Goal: Check status: Check status

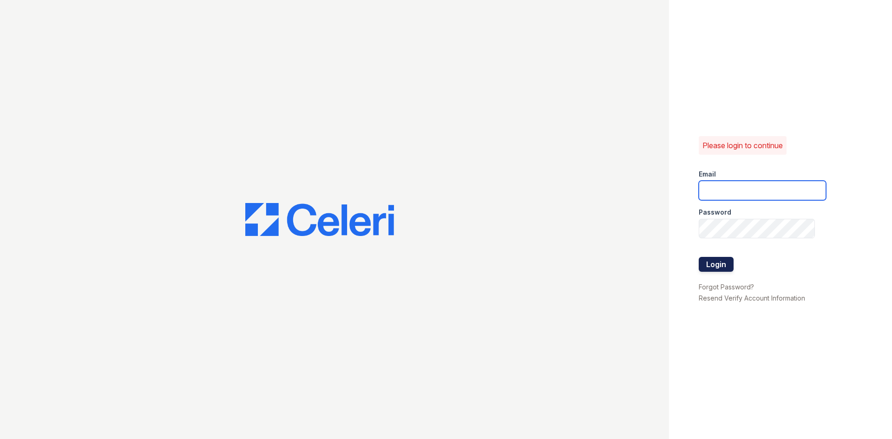
type input "renewonridgewoodtemp@trinity-pm.com"
click at [723, 264] on button "Login" at bounding box center [715, 264] width 35 height 15
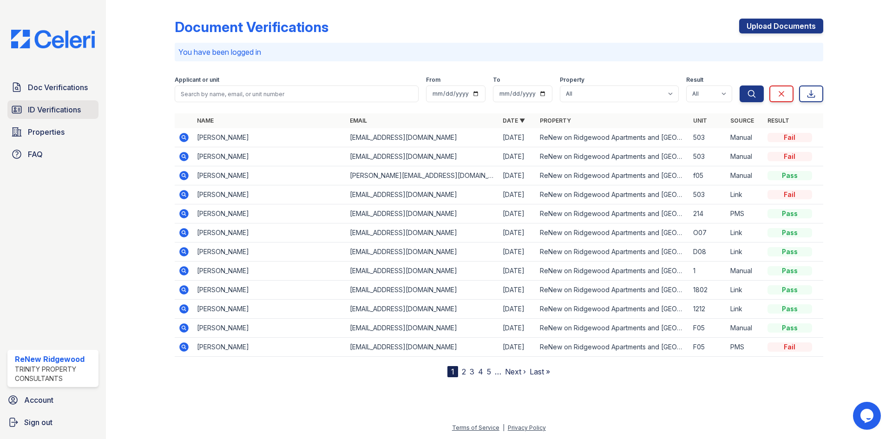
click at [43, 118] on link "ID Verifications" at bounding box center [52, 109] width 91 height 19
